Goal: Entertainment & Leisure: Consume media (video, audio)

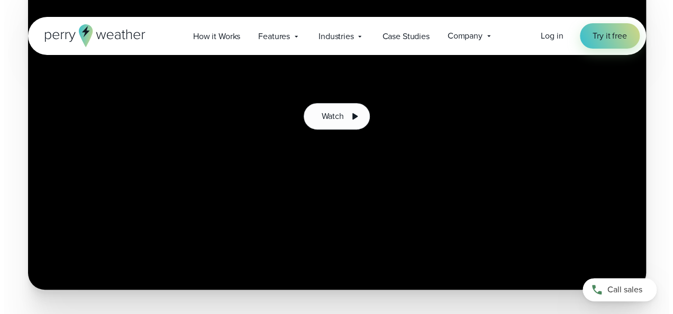
scroll to position [221, 0]
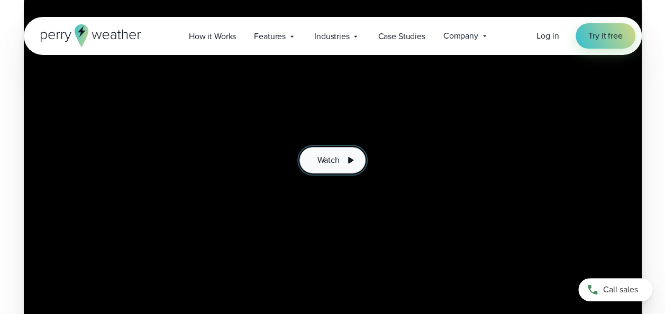
click at [343, 160] on button "Watch" at bounding box center [332, 160] width 66 height 26
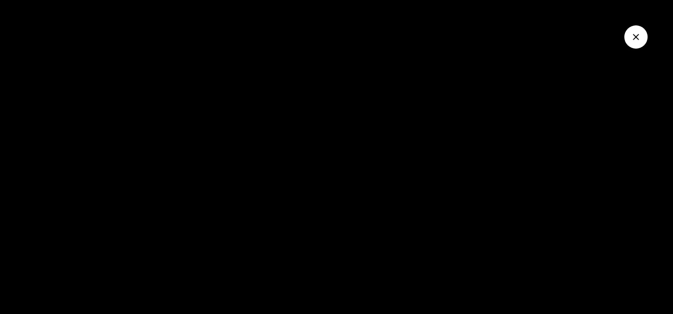
click at [593, 255] on div at bounding box center [336, 157] width 673 height 314
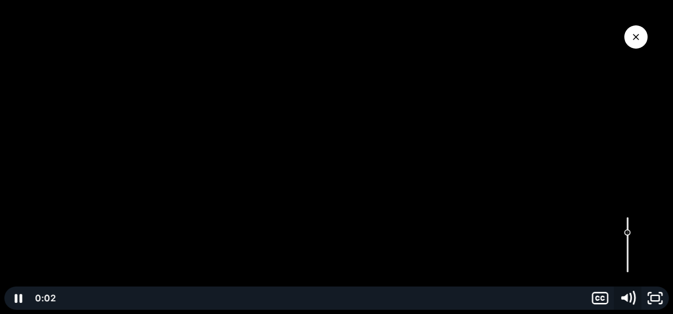
click at [631, 293] on icon "Mute" at bounding box center [627, 298] width 33 height 28
click at [631, 293] on icon "Unmute" at bounding box center [626, 298] width 27 height 23
click at [628, 293] on icon "Mute" at bounding box center [626, 298] width 27 height 23
click at [633, 294] on icon "Unmute" at bounding box center [627, 298] width 33 height 28
click at [397, 243] on div at bounding box center [336, 157] width 673 height 314
